Goal: Obtain resource: Download file/media

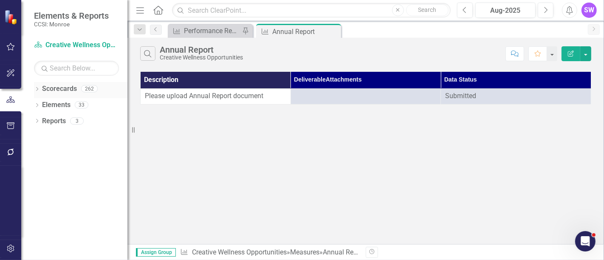
click at [34, 88] on icon "Dropdown" at bounding box center [37, 89] width 6 height 5
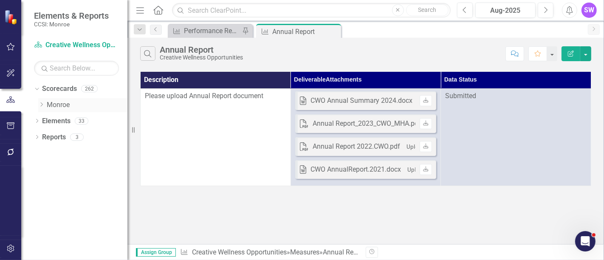
click at [40, 104] on icon "Dropdown" at bounding box center [41, 104] width 6 height 5
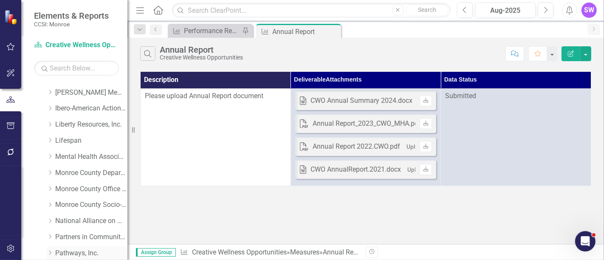
scroll to position [236, 0]
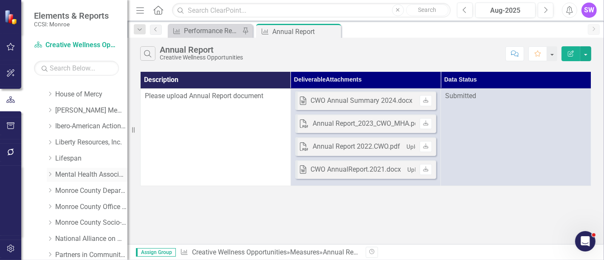
click at [47, 174] on icon "Dropdown" at bounding box center [50, 174] width 6 height 5
click at [70, 173] on link "Mental Health Association" at bounding box center [91, 175] width 72 height 10
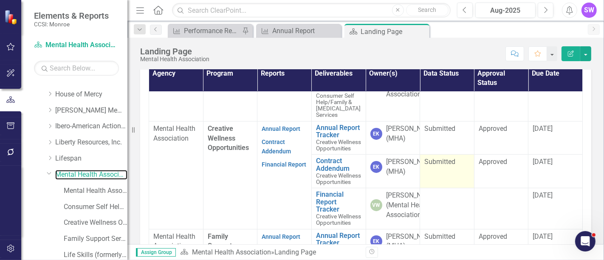
scroll to position [94, 0]
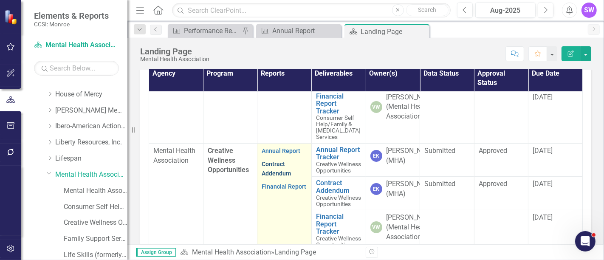
click at [269, 177] on link "Contract Addendum" at bounding box center [276, 169] width 29 height 17
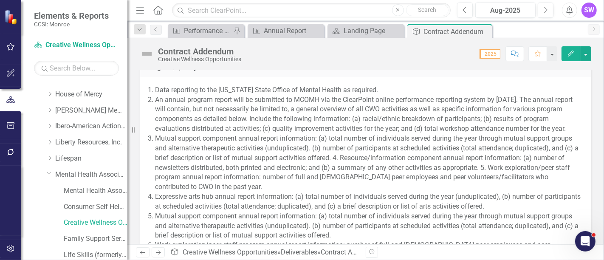
scroll to position [849, 0]
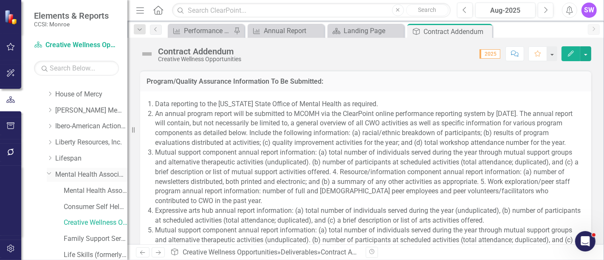
click at [74, 178] on link "Mental Health Association" at bounding box center [91, 175] width 72 height 10
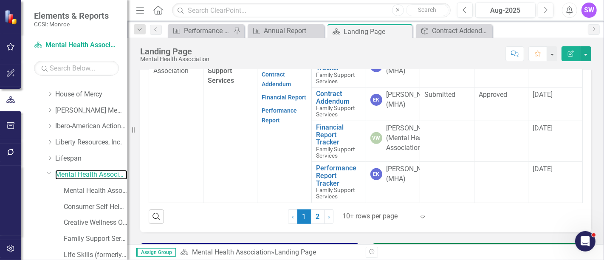
scroll to position [308, 0]
click at [359, 222] on div at bounding box center [378, 216] width 72 height 11
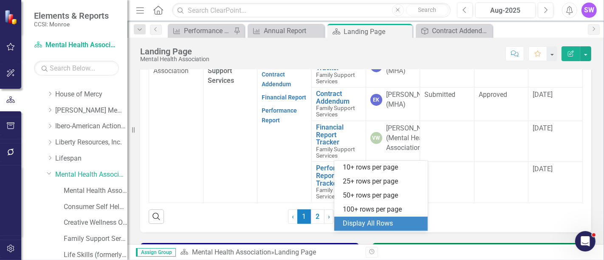
click at [372, 226] on div "Display All Rows" at bounding box center [383, 224] width 80 height 10
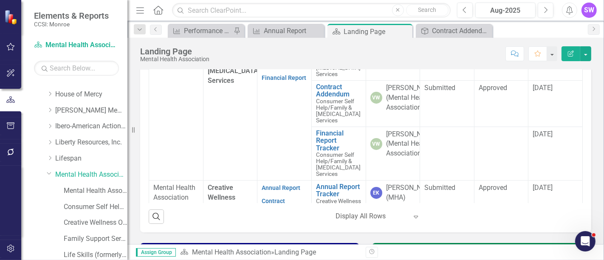
scroll to position [94, 0]
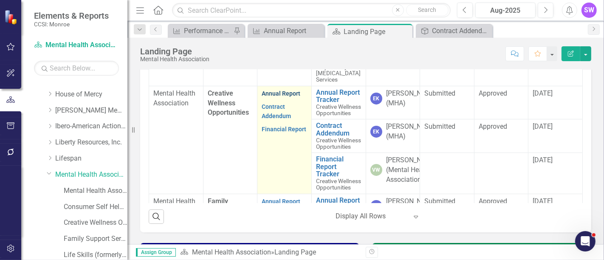
click at [289, 97] on link "Annual Report" at bounding box center [281, 93] width 39 height 7
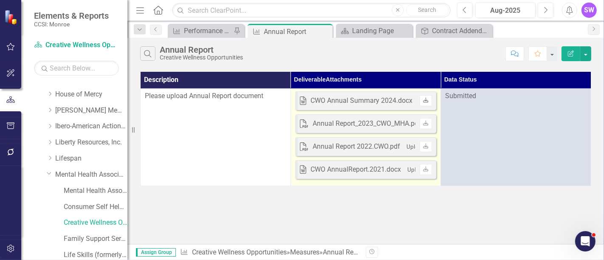
click at [425, 100] on icon "Download" at bounding box center [426, 100] width 6 height 5
